Goal: Task Accomplishment & Management: Manage account settings

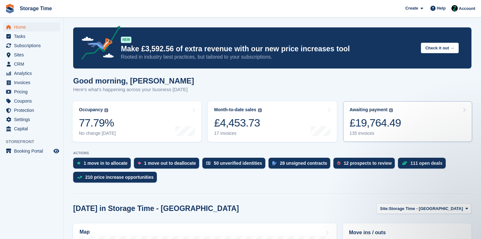
click at [362, 126] on div "£19,764.49" at bounding box center [376, 122] width 52 height 13
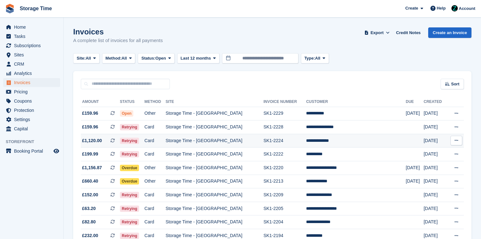
click at [279, 140] on td "SK1-2224" at bounding box center [284, 141] width 43 height 14
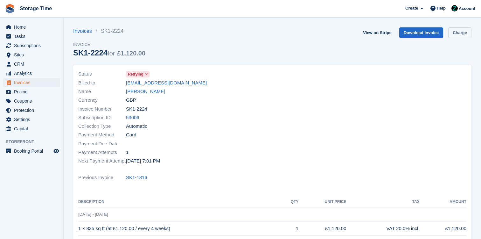
click at [451, 33] on link "Charge" at bounding box center [459, 32] width 23 height 10
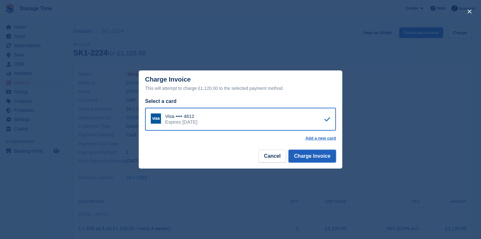
click at [321, 161] on button "Charge Invoice" at bounding box center [311, 155] width 47 height 13
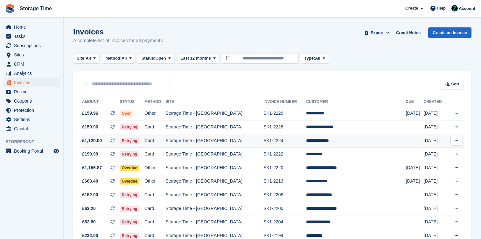
click at [139, 140] on span "Retrying" at bounding box center [129, 140] width 19 height 6
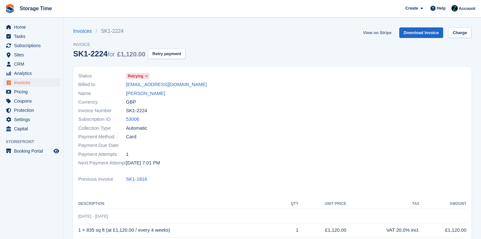
click at [383, 30] on link "View on Stripe" at bounding box center [376, 32] width 33 height 10
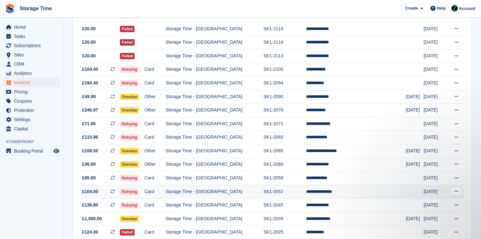
scroll to position [379, 0]
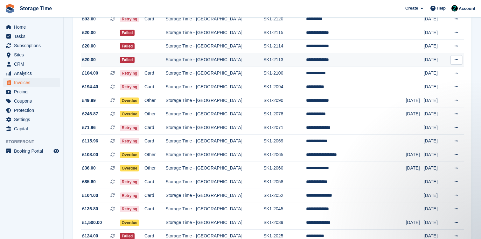
click at [208, 62] on td "Storage Time - [GEOGRAPHIC_DATA]" at bounding box center [214, 60] width 98 height 14
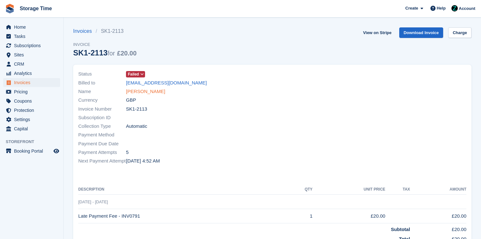
click at [141, 94] on link "[PERSON_NAME]" at bounding box center [145, 91] width 39 height 7
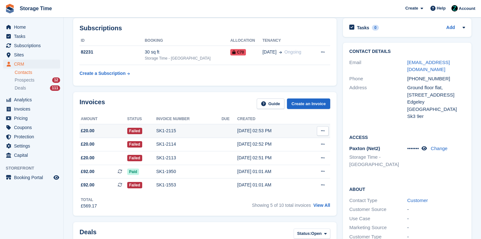
scroll to position [32, 0]
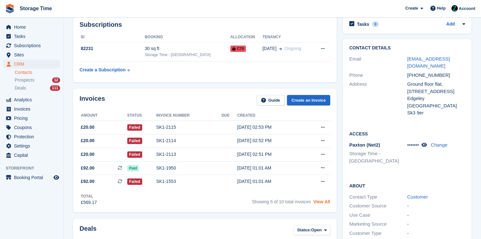
click at [315, 202] on link "View All" at bounding box center [321, 201] width 17 height 5
